Goal: Transaction & Acquisition: Subscribe to service/newsletter

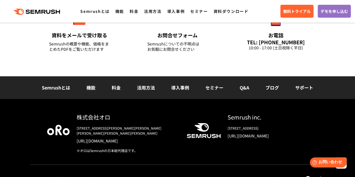
scroll to position [2031, 0]
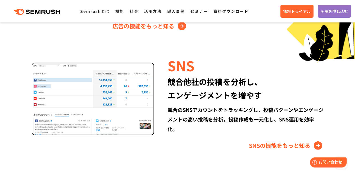
scroll to position [843, 0]
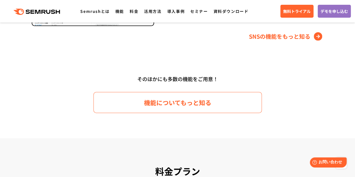
click at [276, 14] on div ".cls {fill: #FF642D;} .cls {fill: #FF642D;} Semrushとは 機能 料金 活用方法 導入事例 セミナー 資料ダウ…" at bounding box center [177, 11] width 355 height 17
click at [293, 10] on span "無料トライアル" at bounding box center [298, 11] width 28 height 6
